Goal: Transaction & Acquisition: Purchase product/service

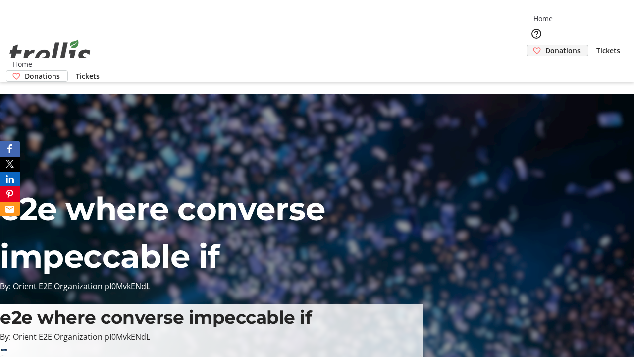
click at [545, 45] on span "Donations" at bounding box center [562, 50] width 35 height 10
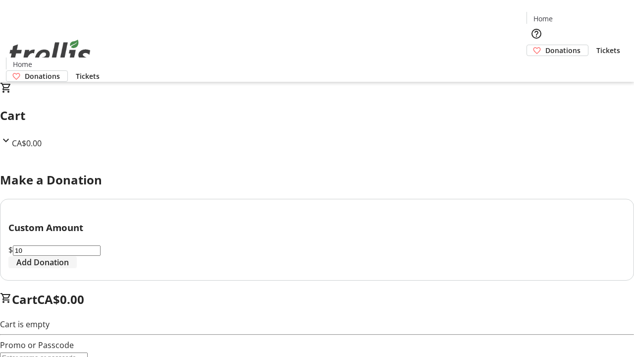
click at [69, 268] on span "Add Donation" at bounding box center [42, 262] width 52 height 12
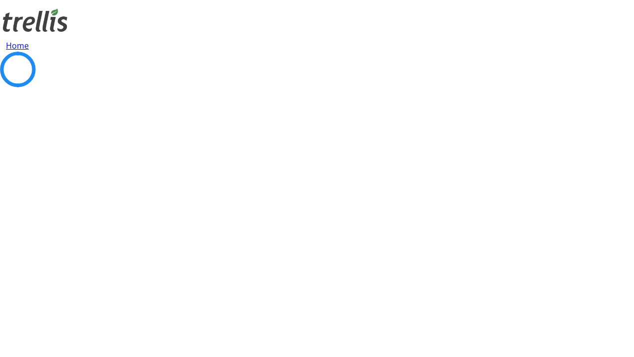
select select "CA"
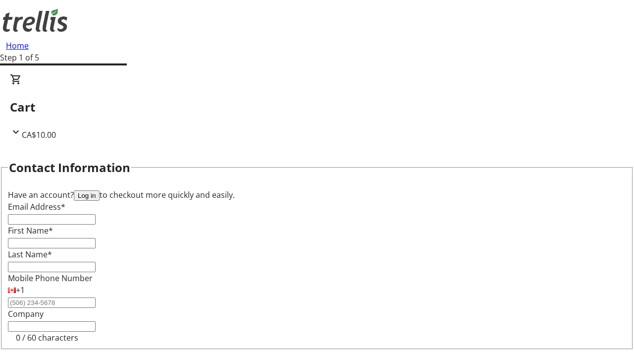
click at [100, 190] on button "Log in" at bounding box center [87, 195] width 26 height 10
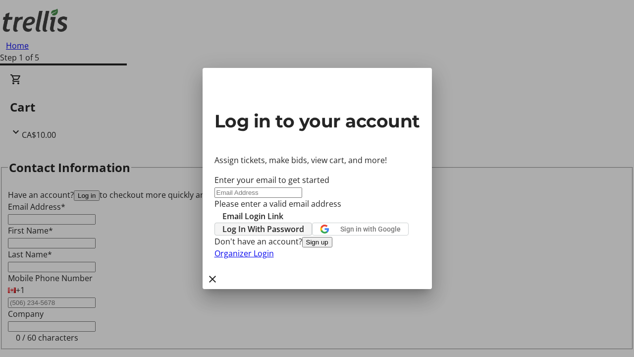
click at [304, 223] on span "Log In With Password" at bounding box center [263, 229] width 82 height 12
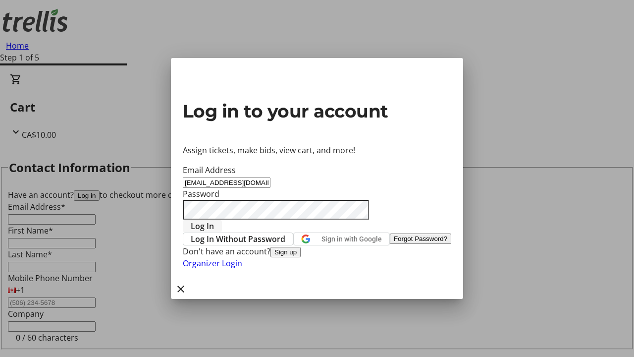
click at [214, 220] on span "Log In" at bounding box center [202, 226] width 23 height 12
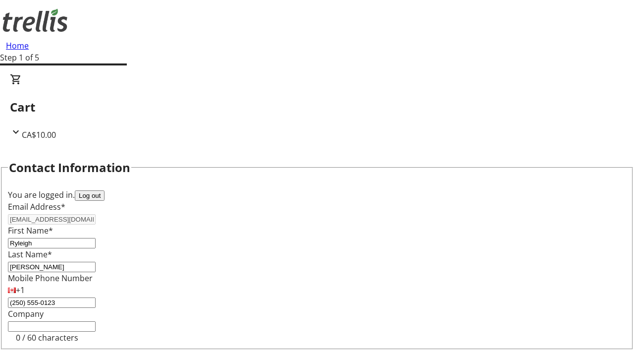
select select "BC"
select select "CA"
